Goal: Information Seeking & Learning: Learn about a topic

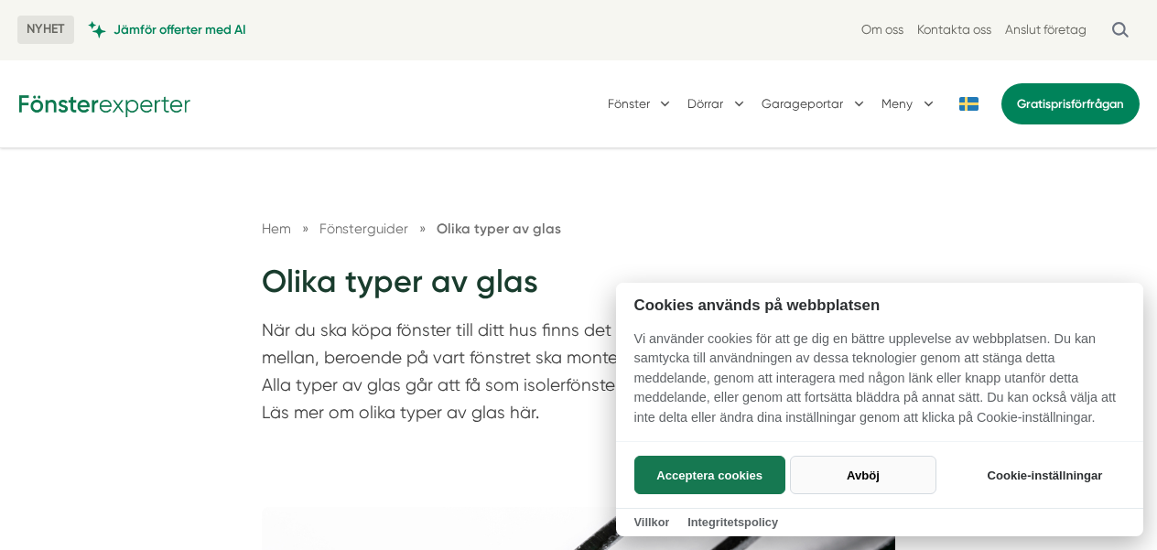
click at [859, 479] on button "Avböj" at bounding box center [862, 475] width 145 height 38
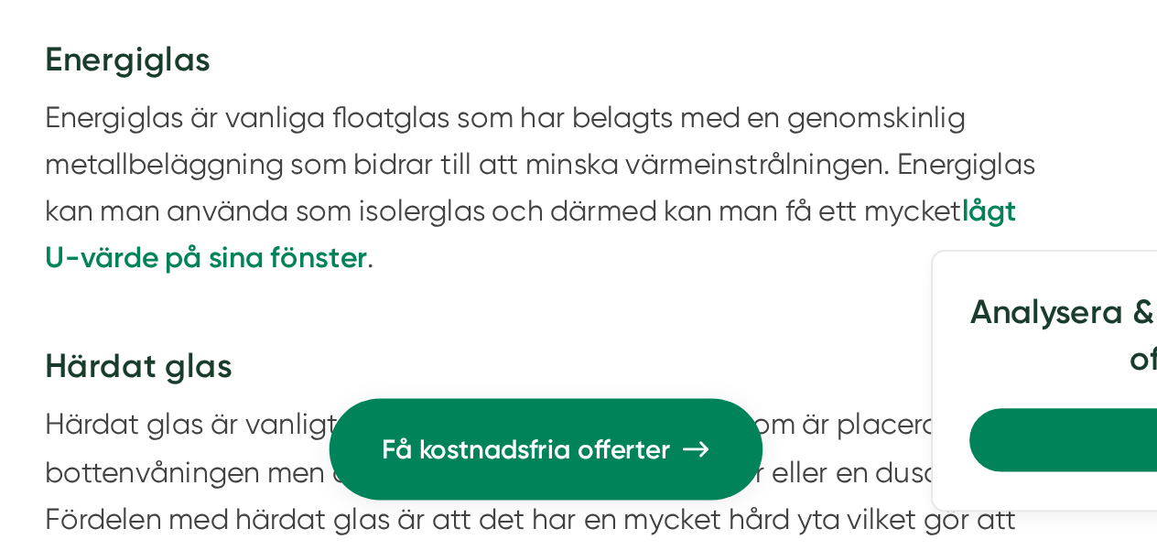
scroll to position [3888, 0]
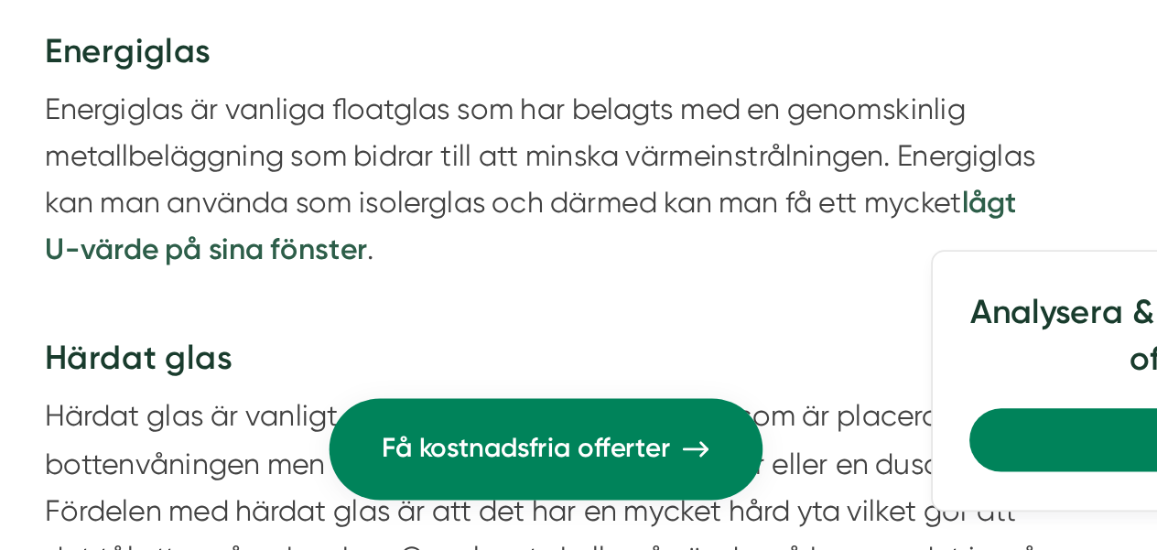
click at [423, 388] on strong "lågt U-värde på sina fönster" at bounding box center [570, 371] width 533 height 45
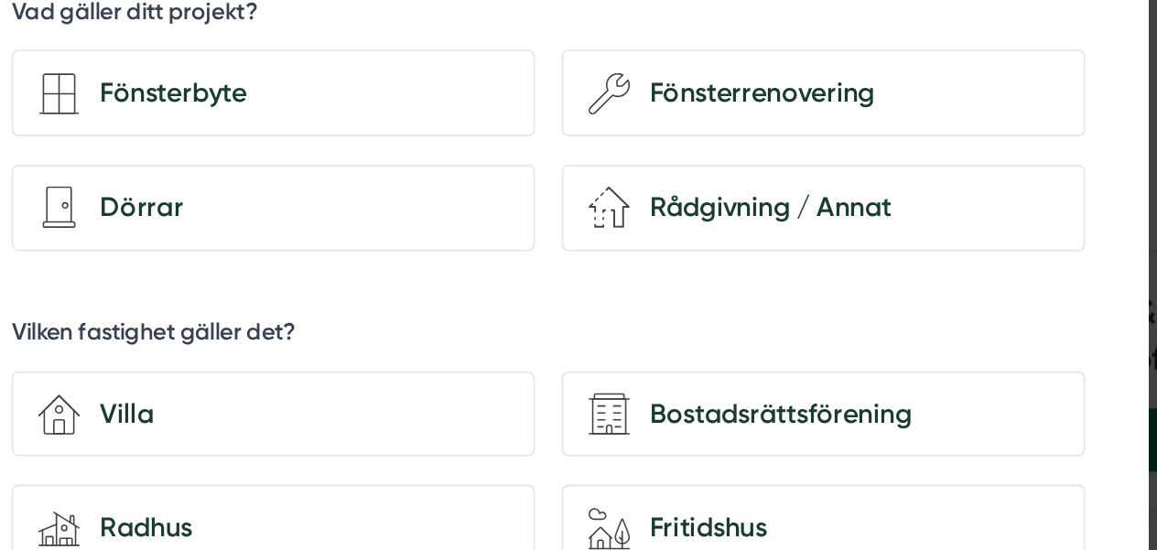
scroll to position [4207, 0]
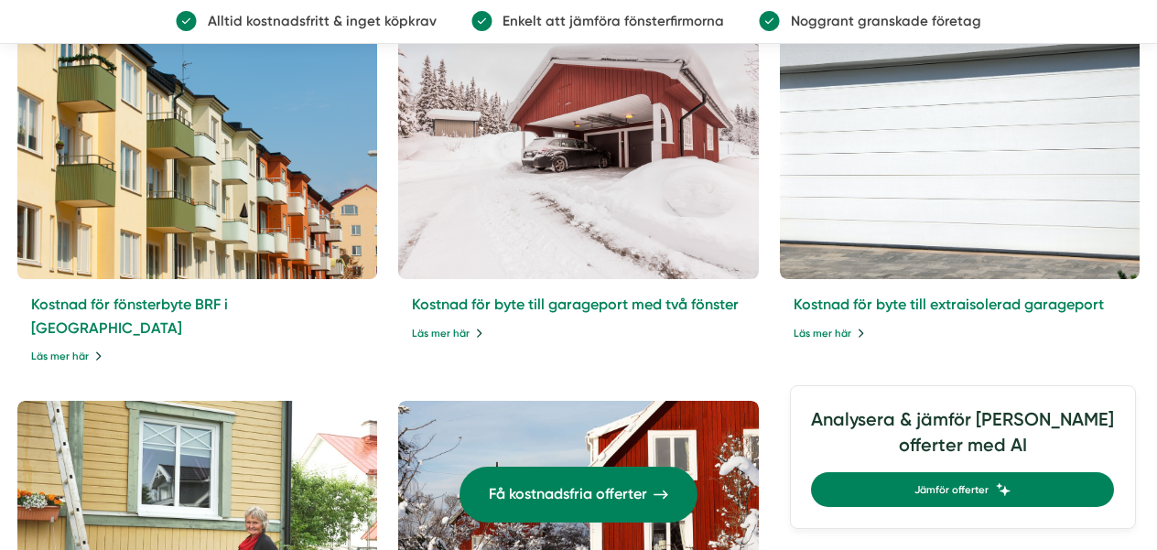
scroll to position [7566, 0]
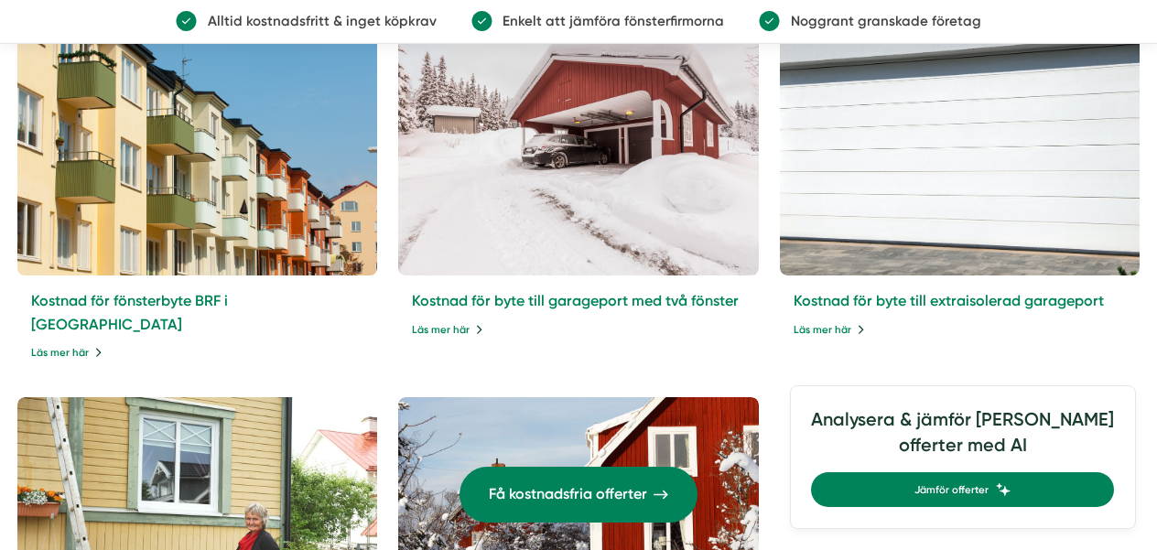
click at [52, 316] on div "Kostnad för fönsterbyte BRF i [GEOGRAPHIC_DATA] Läs mer här" at bounding box center [197, 325] width 360 height 101
click at [63, 344] on link "Läs mer här" at bounding box center [68, 352] width 74 height 16
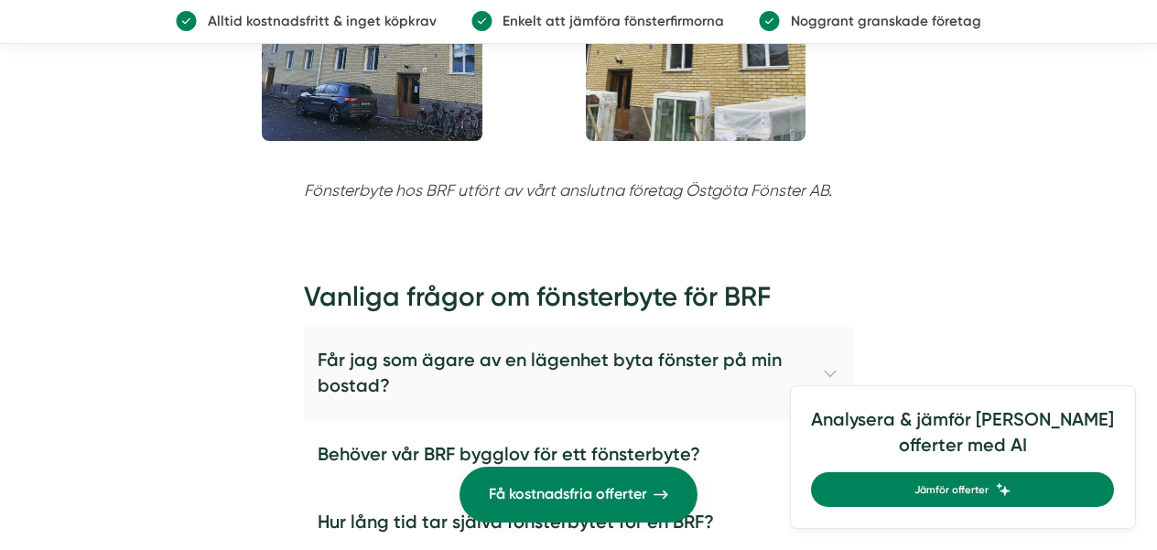
scroll to position [3545, 0]
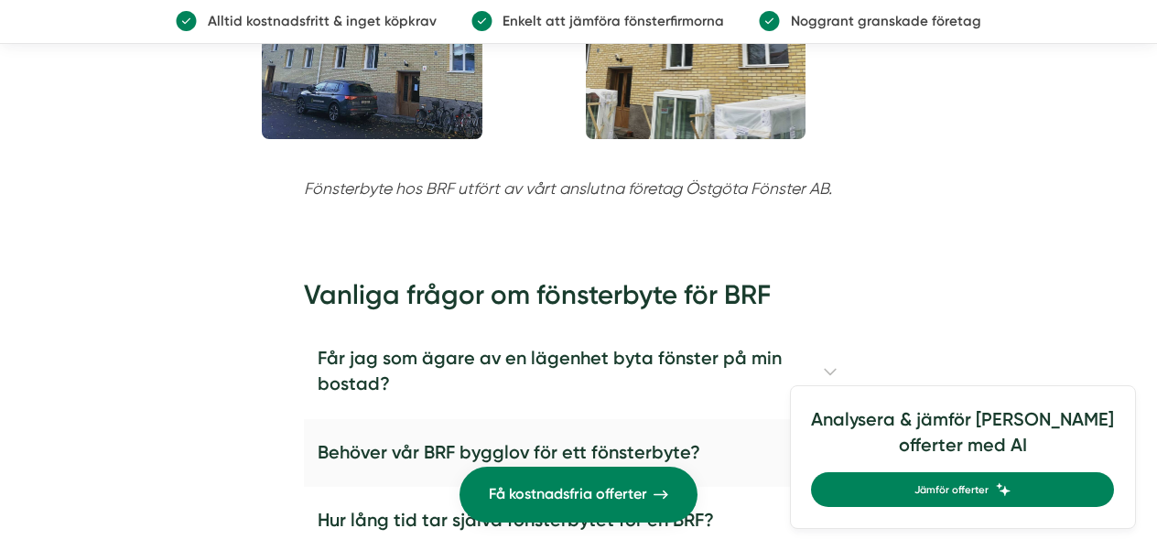
click at [439, 419] on h4 "Behöver vår BRF bygglov för ett fönsterbyte?" at bounding box center [578, 453] width 549 height 69
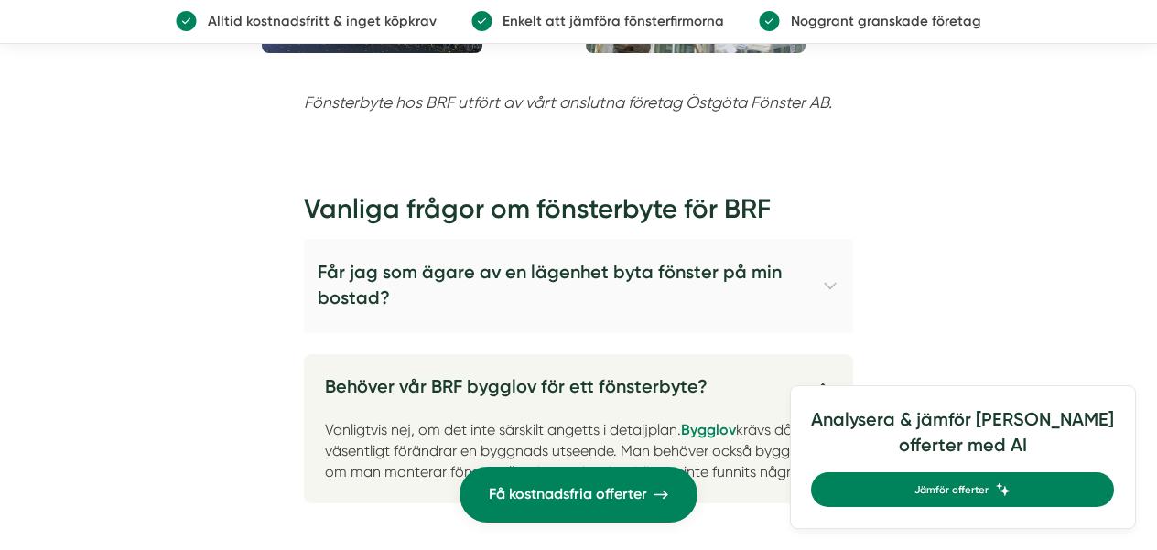
scroll to position [3635, 0]
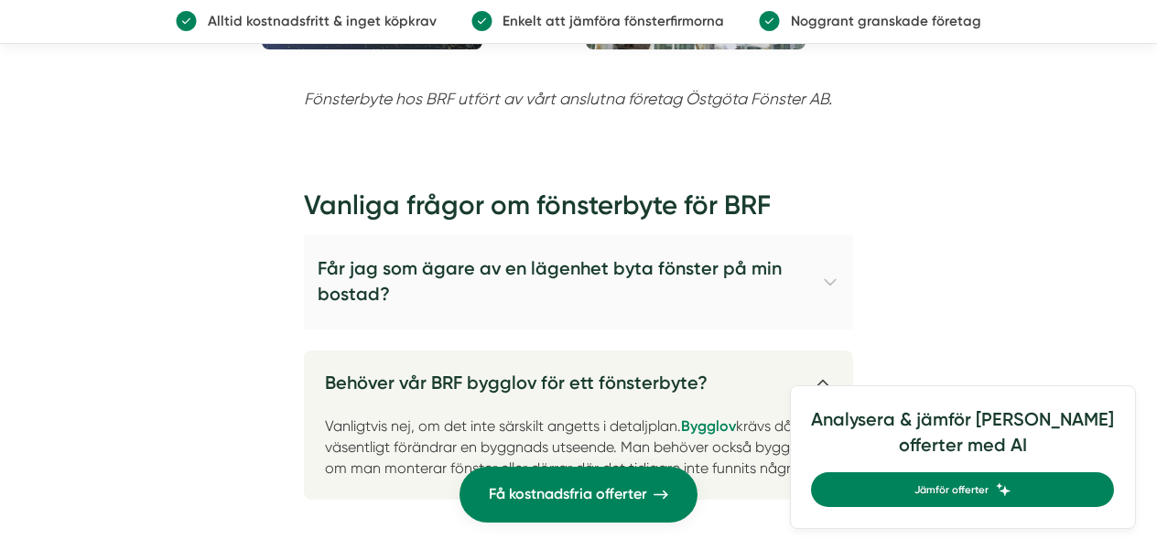
click at [458, 235] on h4 "Får jag som ägare av en lägenhet byta fönster på min bostad?" at bounding box center [578, 281] width 549 height 93
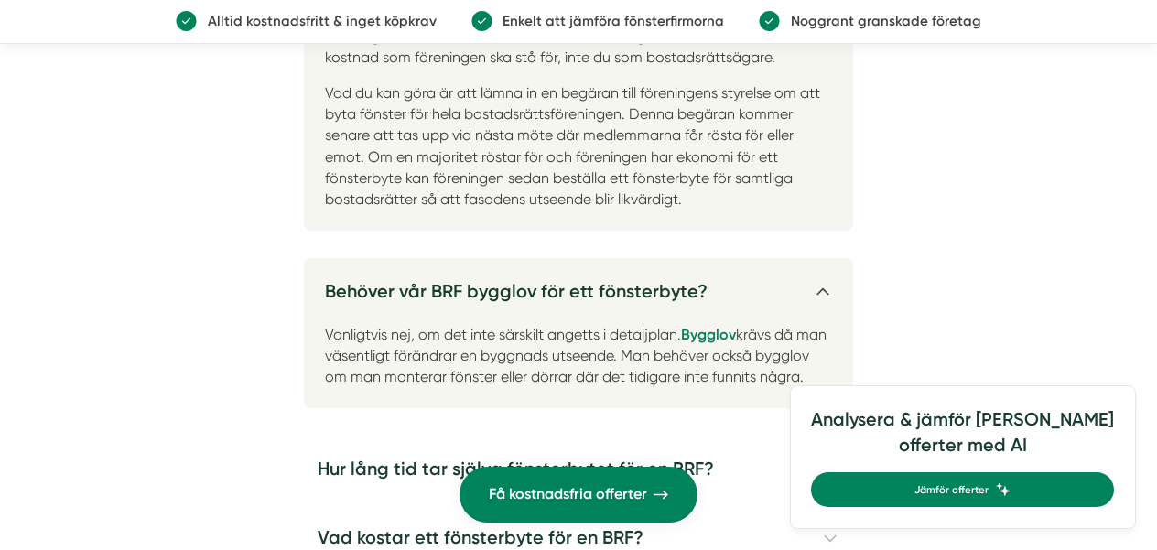
scroll to position [3985, 0]
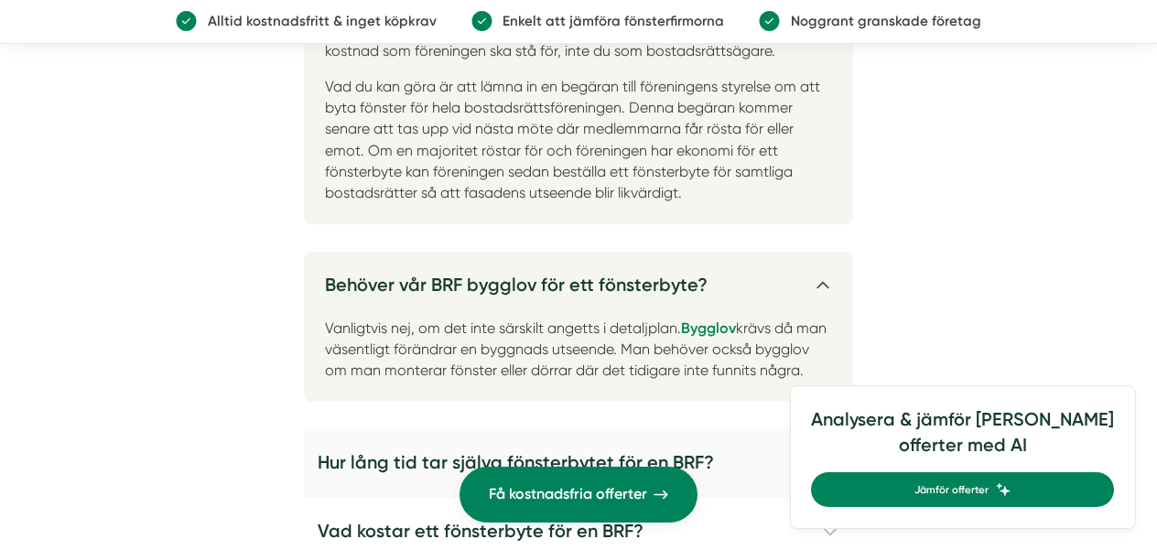
click at [480, 429] on h4 "Hur lång tid tar själva fönsterbytet för en BRF?" at bounding box center [578, 463] width 549 height 69
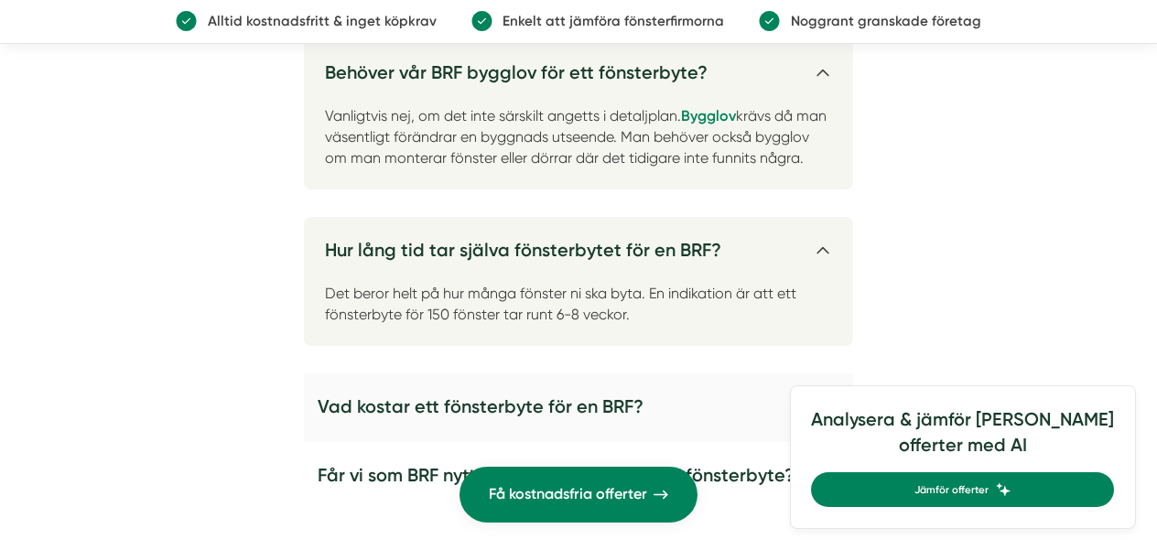
scroll to position [4195, 0]
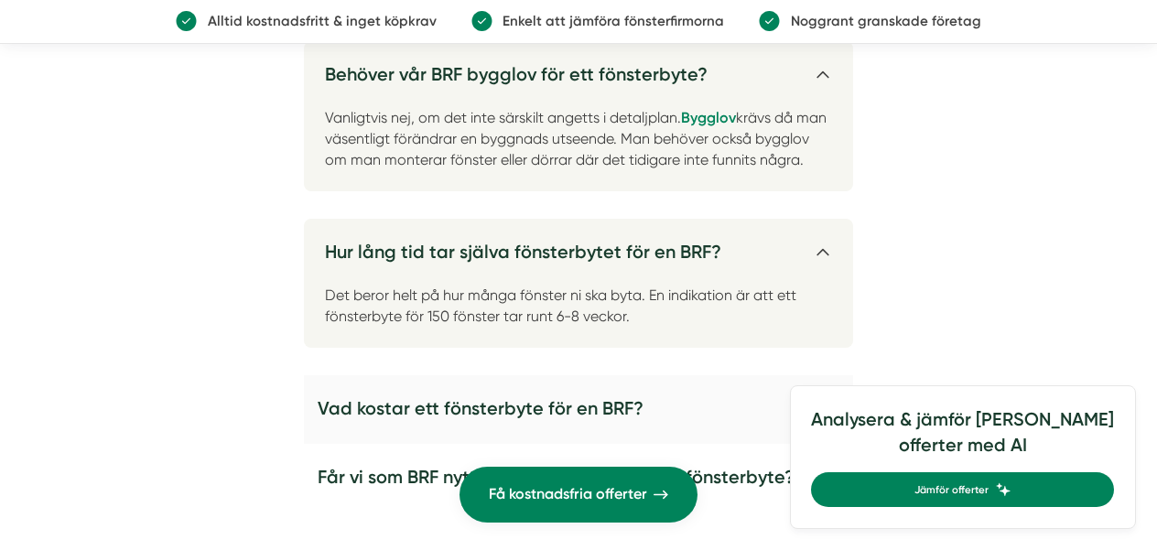
click at [502, 375] on h4 "Vad kostar ett fönsterbyte för en BRF?" at bounding box center [578, 409] width 549 height 69
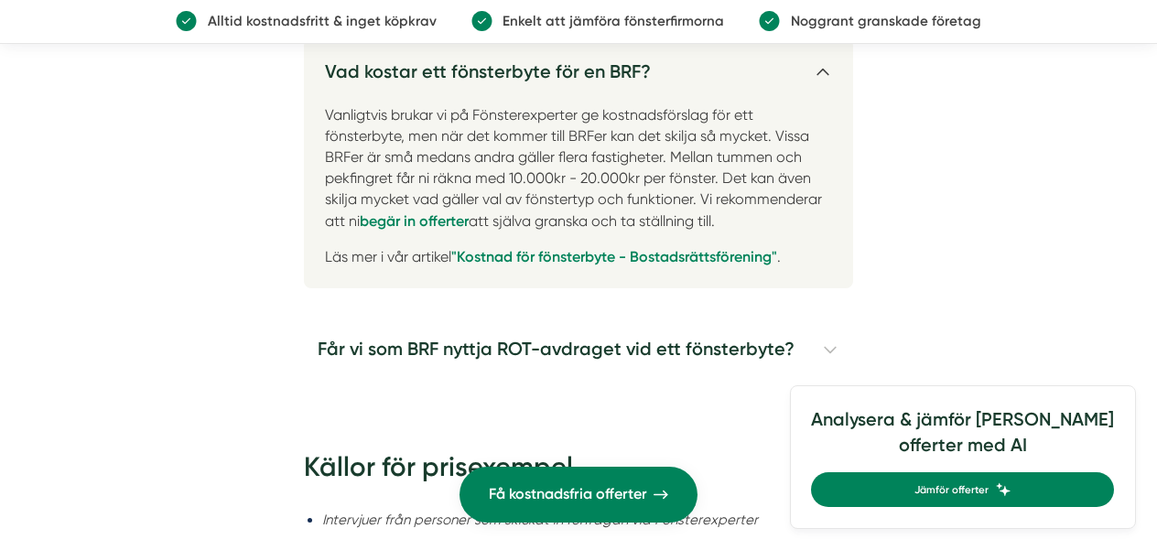
scroll to position [4535, 0]
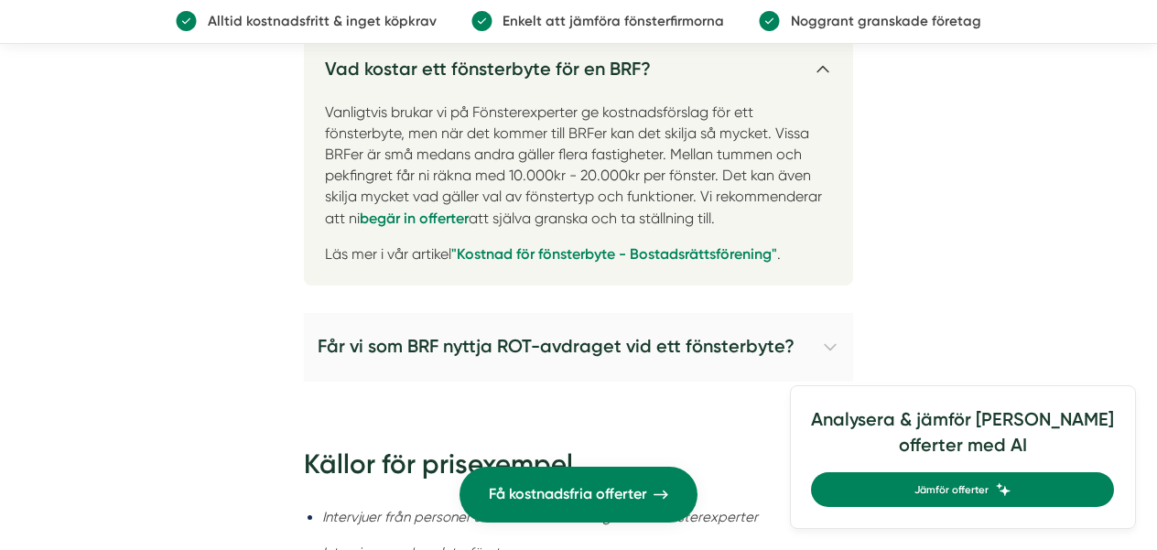
click at [494, 313] on h4 "Får vi som BRF nyttja ROT-avdraget vid ett fönsterbyte?" at bounding box center [578, 347] width 549 height 69
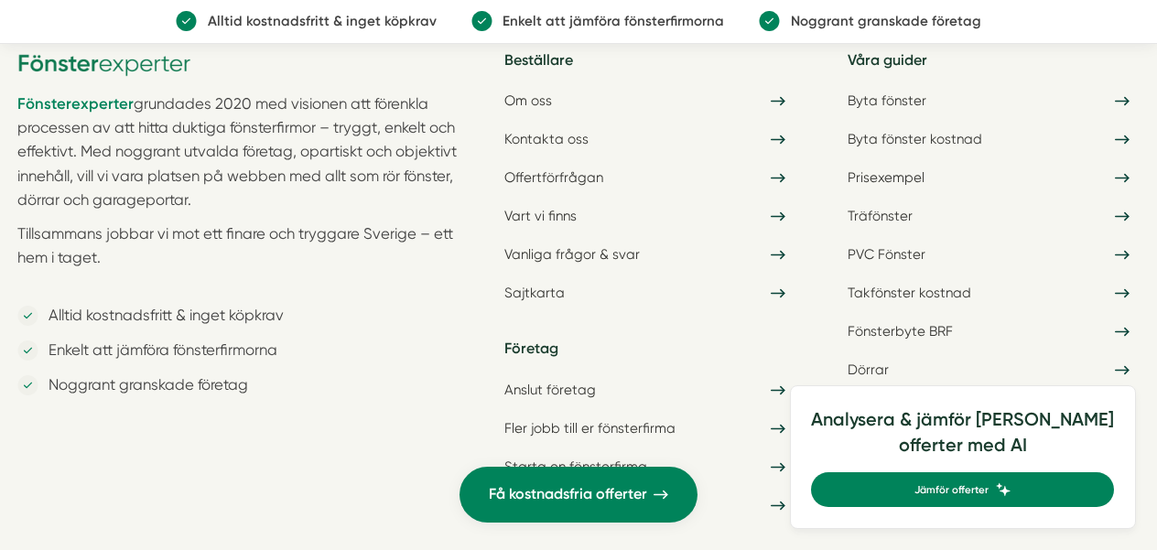
scroll to position [5381, 0]
